Goal: Complete application form

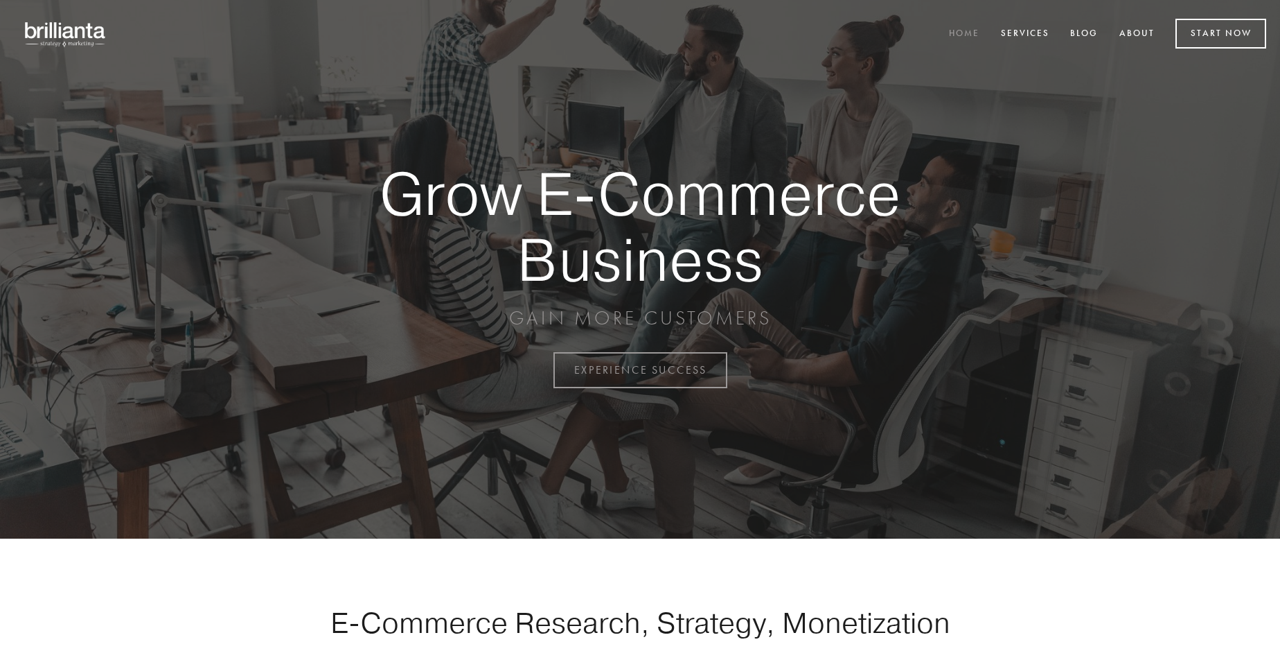
scroll to position [3632, 0]
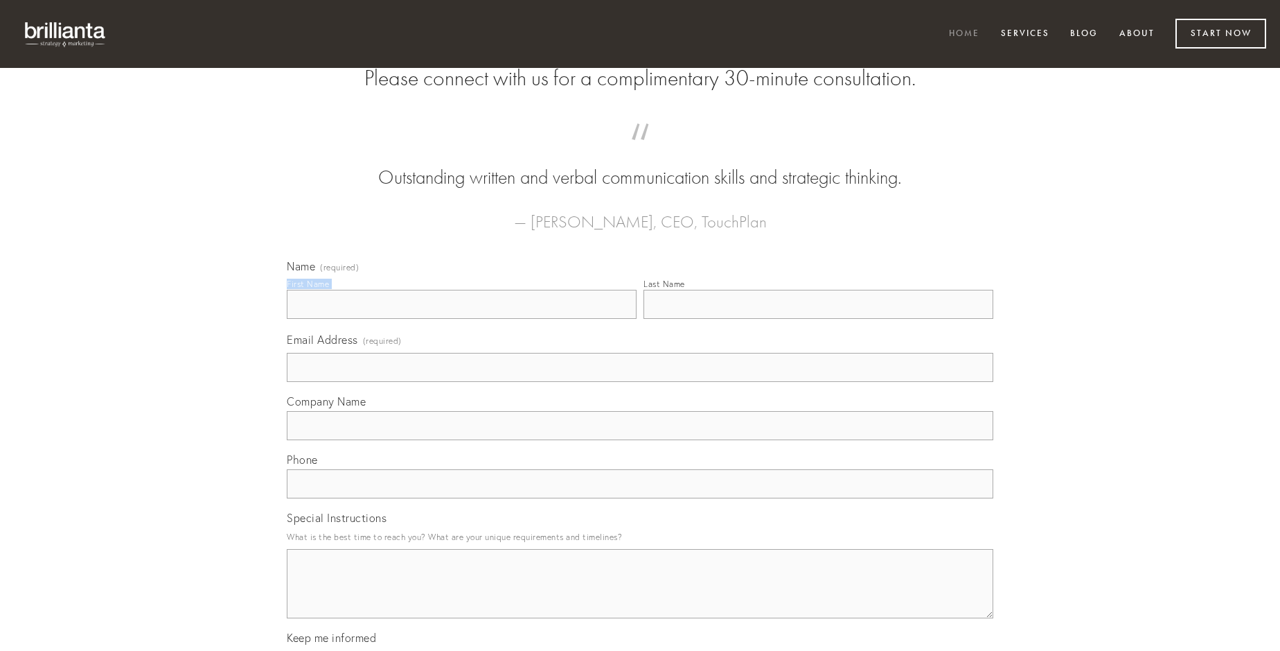
type input "[PERSON_NAME]"
click at [818, 319] on input "Last Name" at bounding box center [819, 304] width 350 height 29
type input "[PERSON_NAME]"
click at [640, 382] on input "Email Address (required)" at bounding box center [640, 367] width 707 height 29
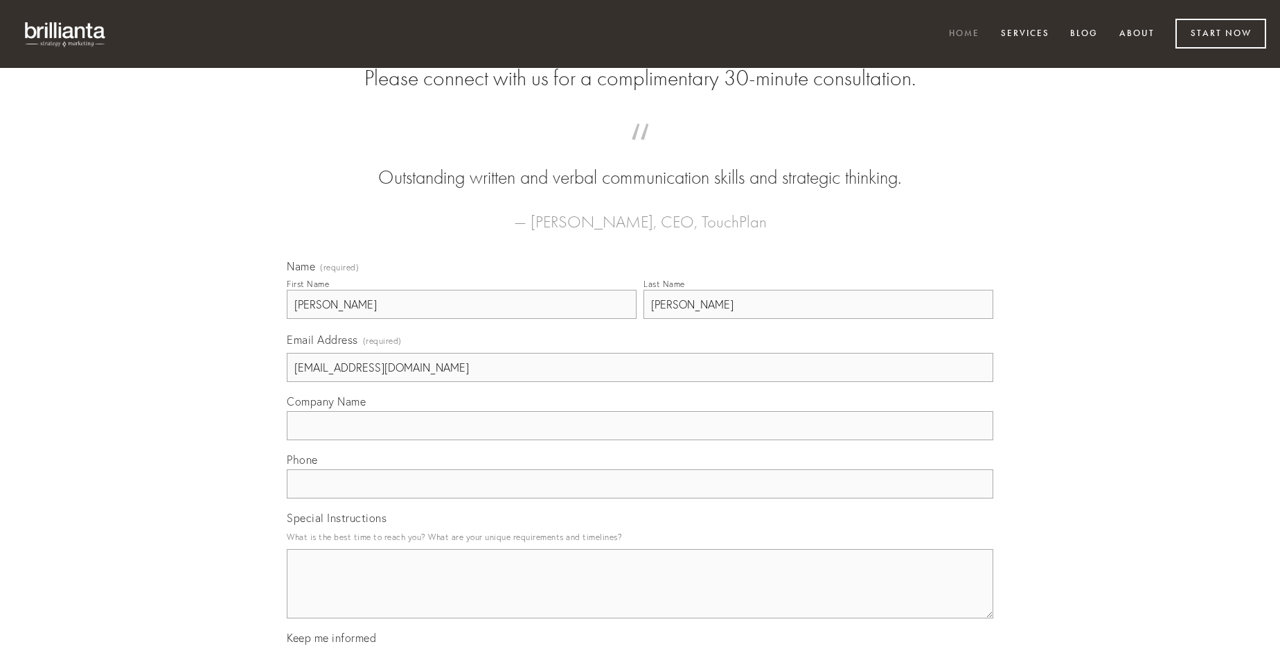
type input "[EMAIL_ADDRESS][DOMAIN_NAME]"
click at [640, 440] on input "Company Name" at bounding box center [640, 425] width 707 height 29
type input "bellum"
click at [640, 498] on input "text" at bounding box center [640, 483] width 707 height 29
click at [640, 596] on textarea "Special Instructions" at bounding box center [640, 583] width 707 height 69
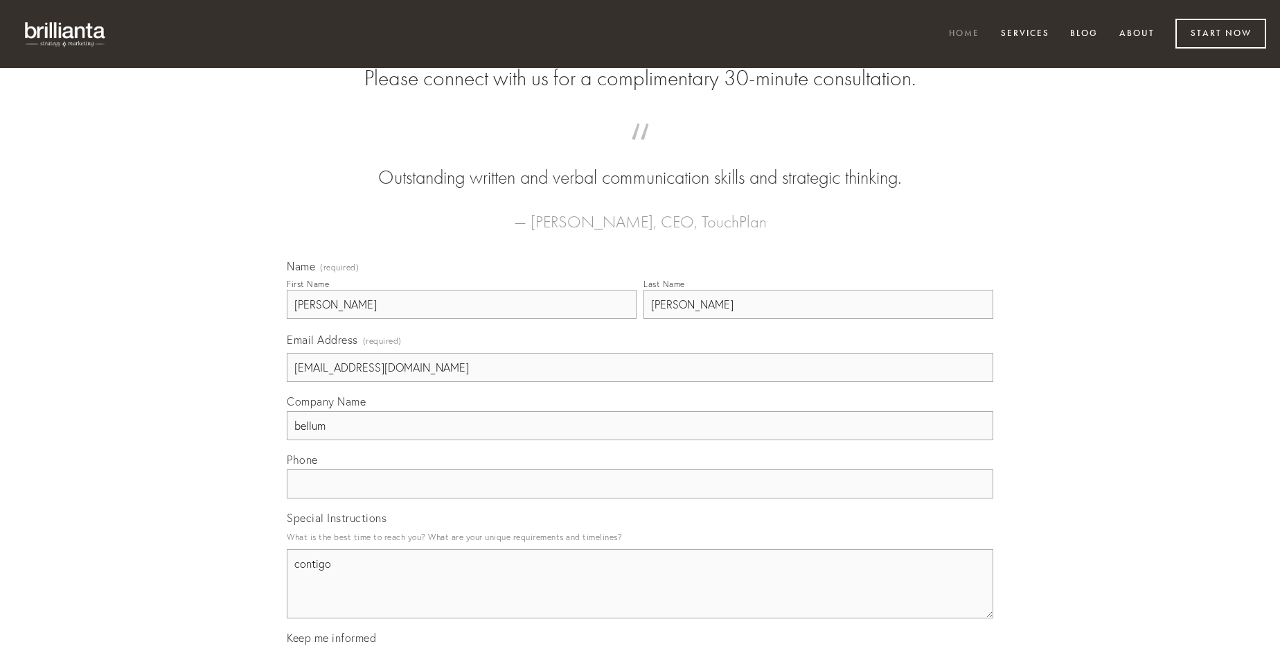
type textarea "contigo"
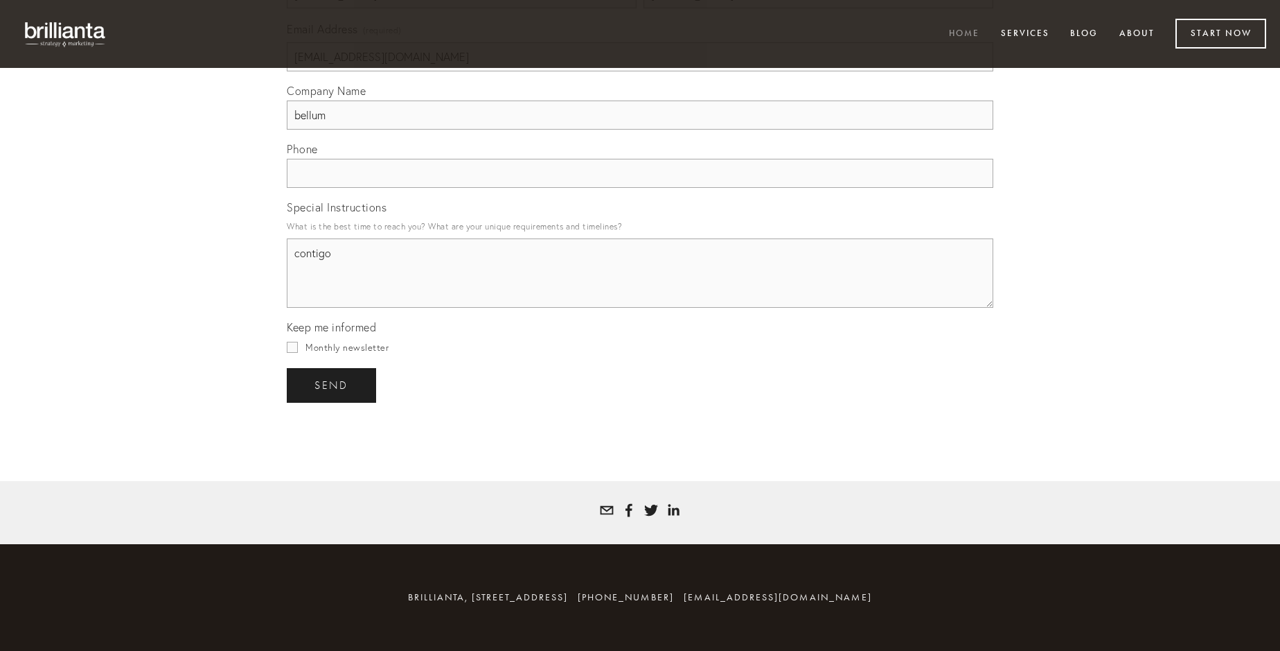
click at [333, 385] on span "send" at bounding box center [332, 385] width 34 height 12
